Goal: Navigation & Orientation: Find specific page/section

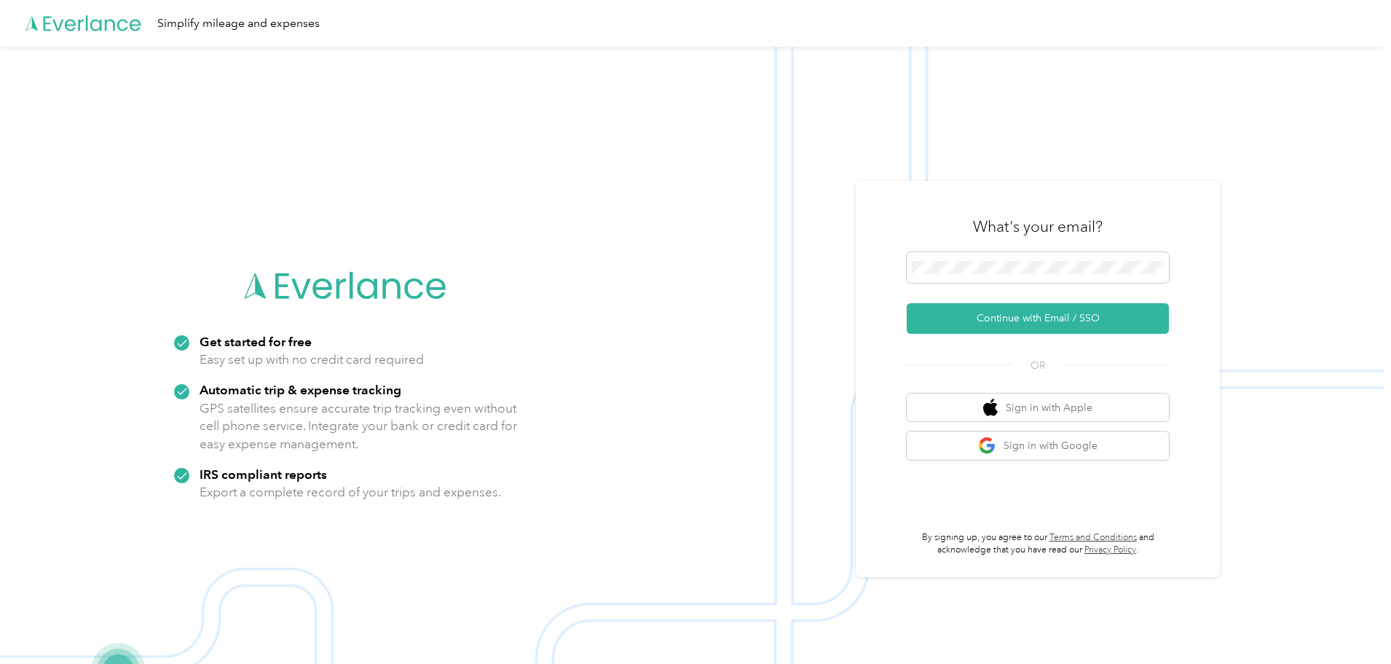
click at [986, 248] on div "What's your email?" at bounding box center [1038, 226] width 262 height 51
click at [1040, 318] on button "Continue with Email / SSO" at bounding box center [1038, 318] width 262 height 31
